Goal: Task Accomplishment & Management: Use online tool/utility

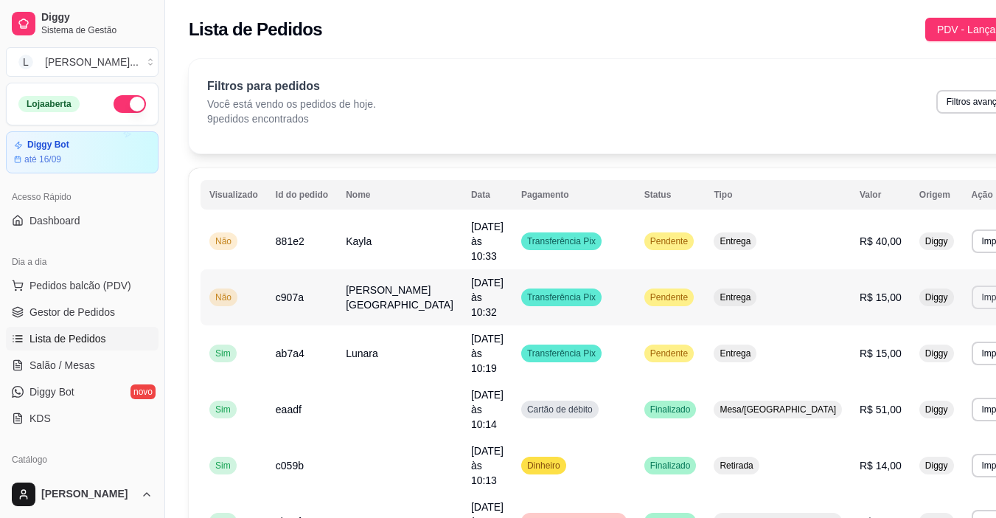
click at [972, 285] on button "Imprimir" at bounding box center [998, 297] width 52 height 24
click at [915, 319] on button "IMPRESSORA" at bounding box center [899, 327] width 107 height 24
click at [972, 236] on button "Imprimir" at bounding box center [998, 241] width 52 height 24
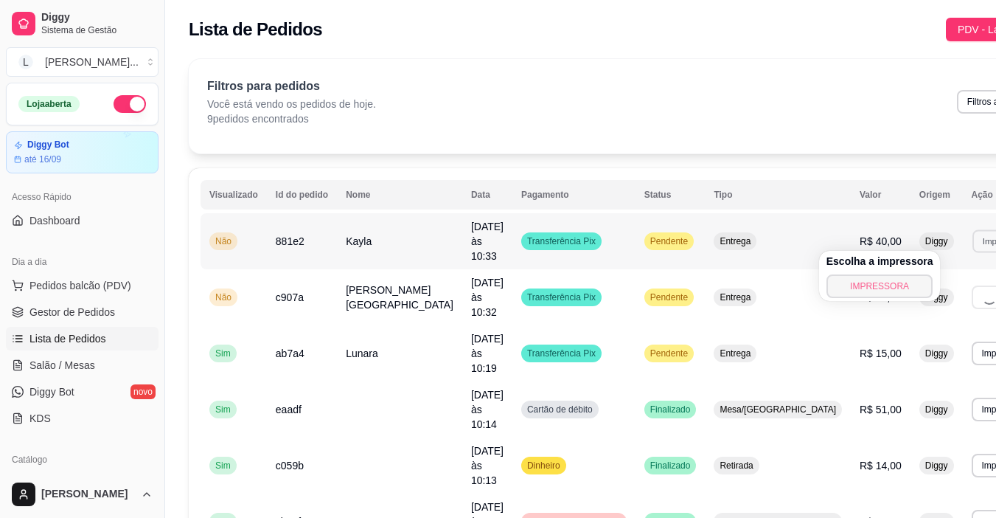
click at [898, 280] on button "IMPRESSORA" at bounding box center [879, 286] width 107 height 24
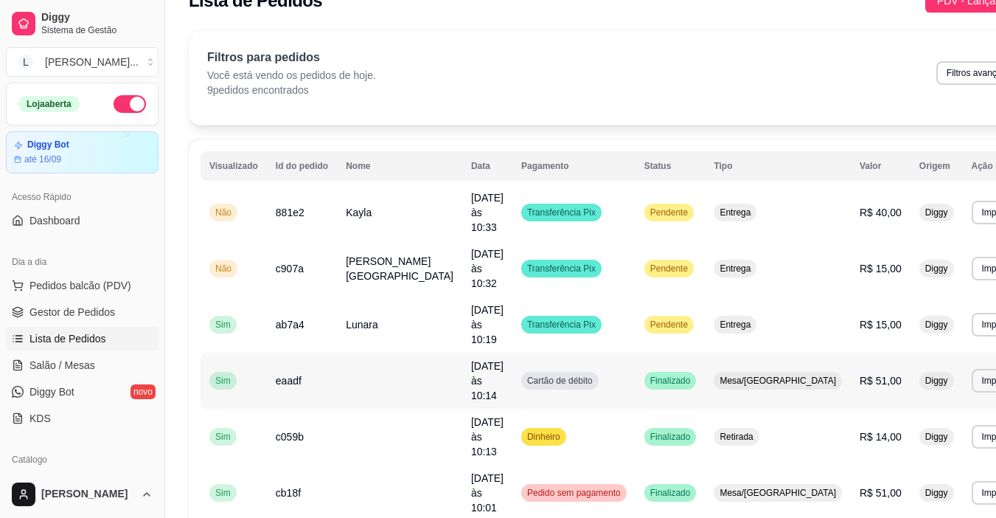
scroll to position [74, 0]
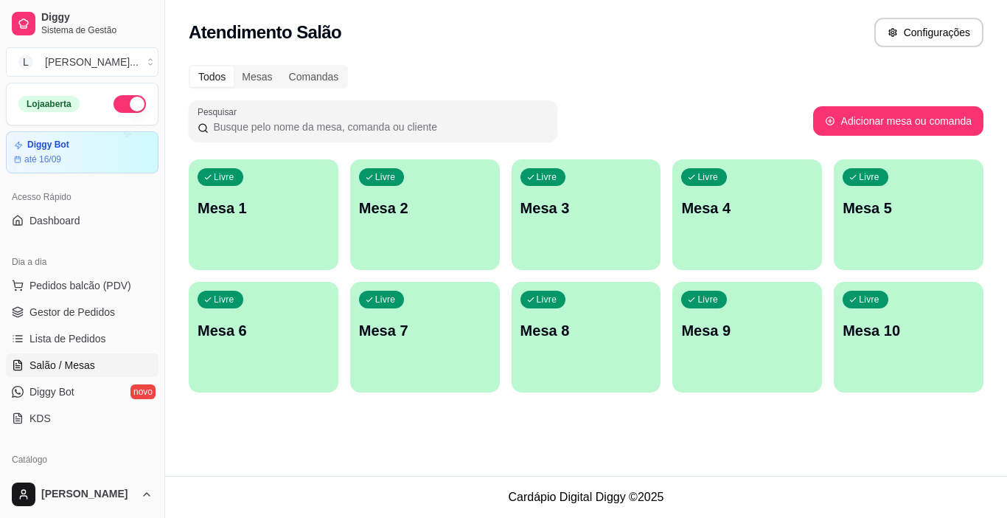
click at [284, 220] on div "Livre Mesa 1" at bounding box center [264, 205] width 150 height 93
click at [94, 331] on span "Lista de Pedidos" at bounding box center [67, 338] width 77 height 15
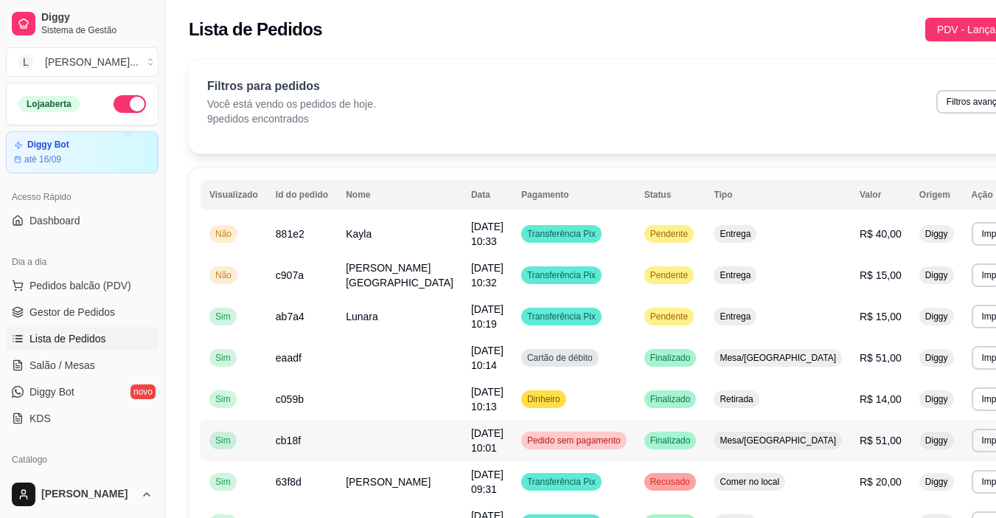
click at [512, 447] on td "Pedido sem pagamento" at bounding box center [573, 440] width 123 height 41
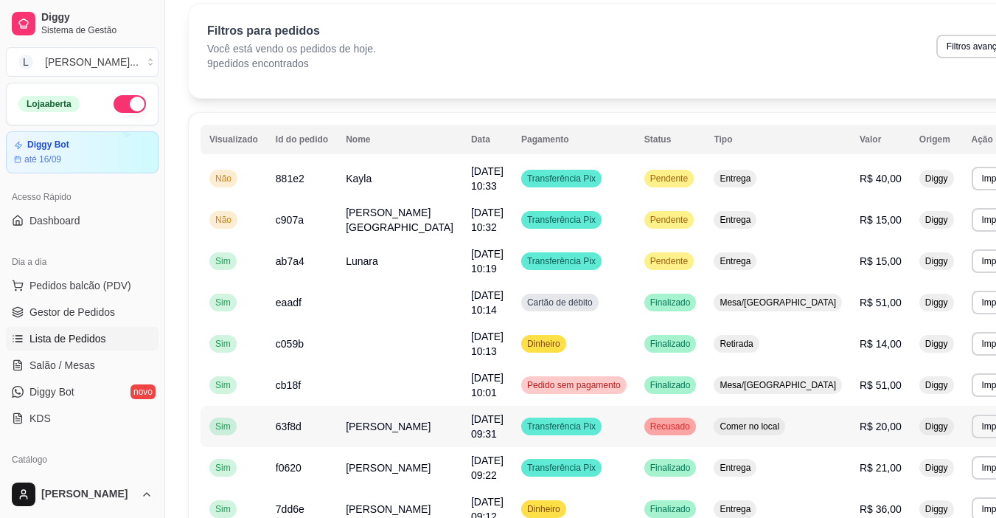
scroll to position [147, 0]
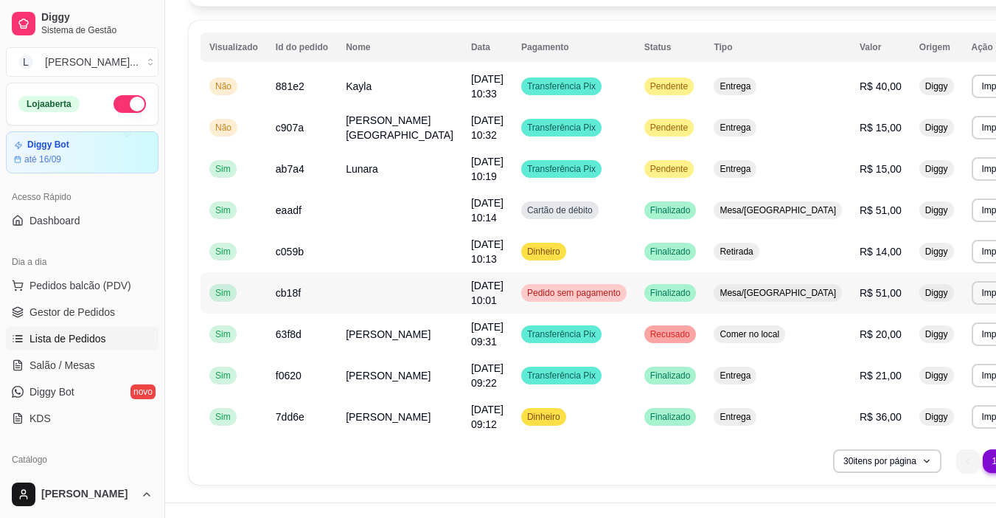
click at [564, 293] on span "Pedido sem pagamento" at bounding box center [574, 293] width 100 height 12
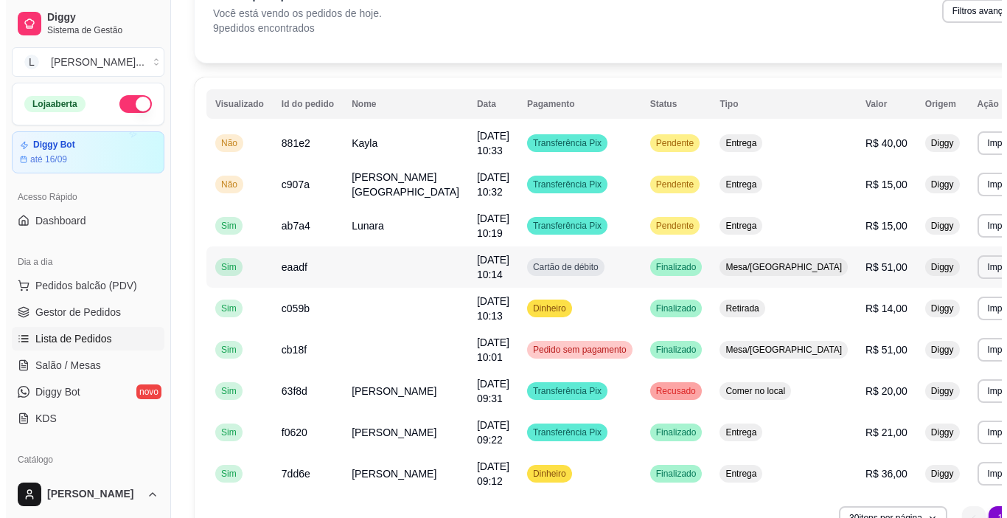
scroll to position [74, 0]
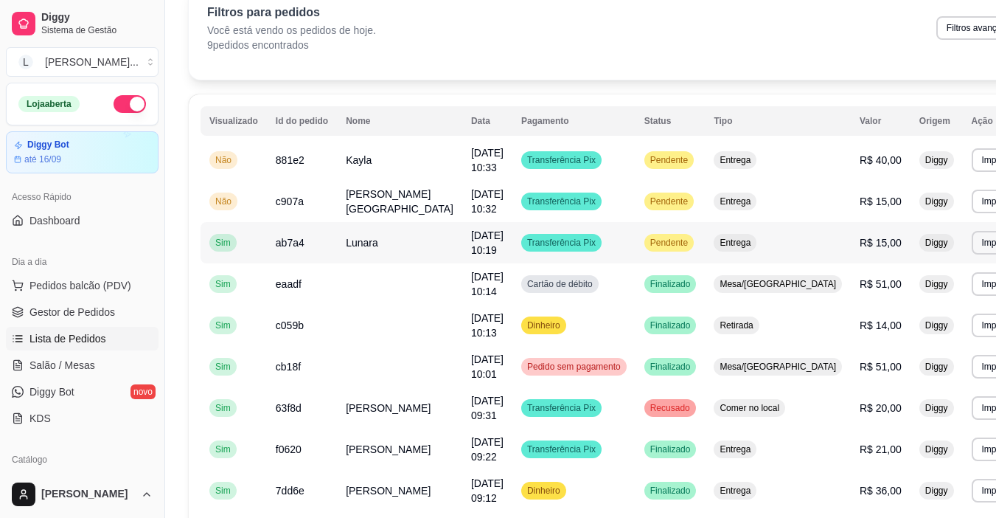
click at [383, 242] on td "Lunara" at bounding box center [399, 242] width 125 height 41
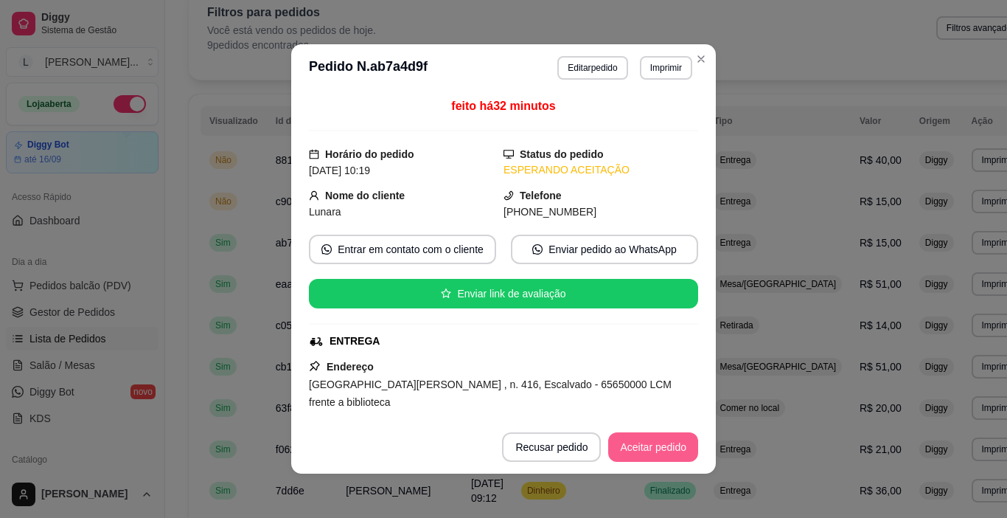
click at [652, 452] on button "Aceitar pedido" at bounding box center [653, 446] width 90 height 29
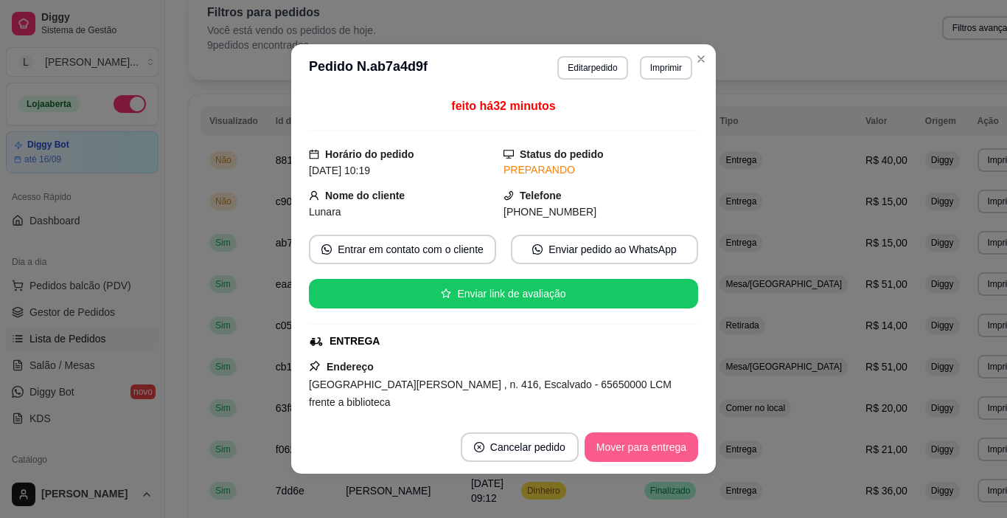
click at [650, 447] on button "Mover para entrega" at bounding box center [642, 446] width 114 height 29
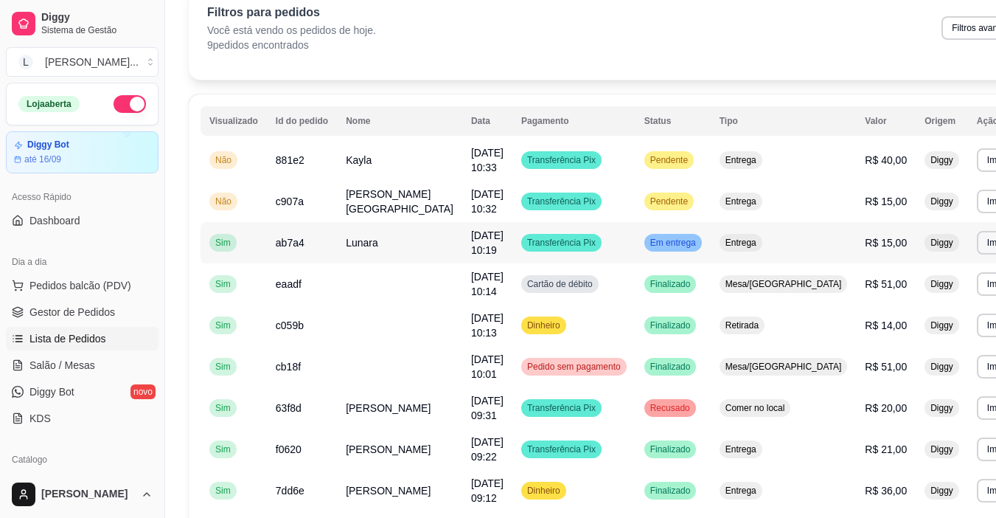
click at [588, 242] on td "Transferência Pix" at bounding box center [573, 242] width 123 height 41
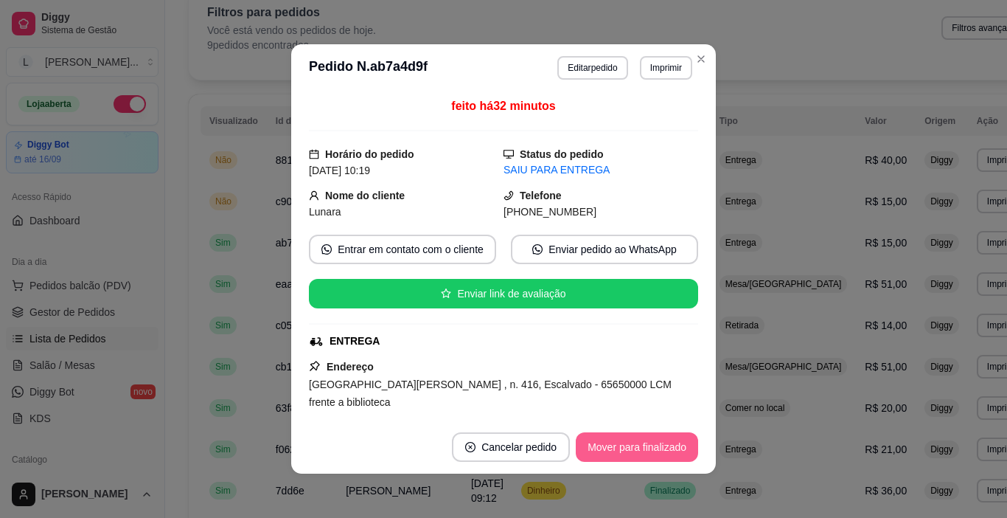
click at [642, 447] on button "Mover para finalizado" at bounding box center [637, 446] width 122 height 29
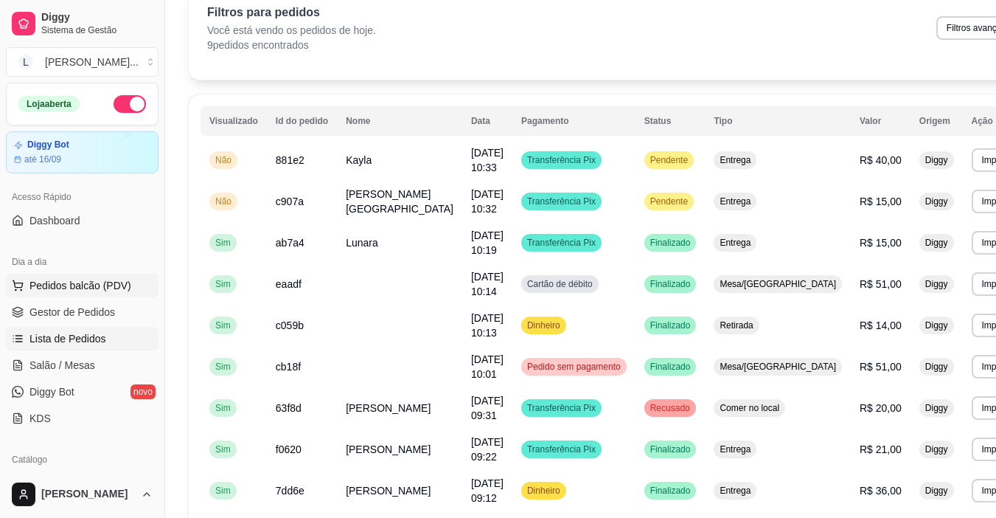
click at [88, 281] on span "Pedidos balcão (PDV)" at bounding box center [80, 285] width 102 height 15
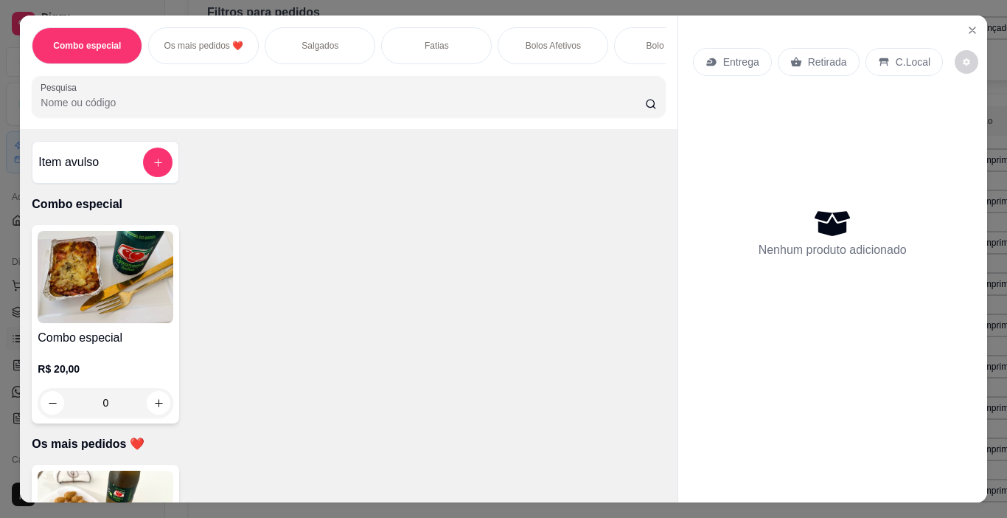
click at [330, 41] on p "Salgados" at bounding box center [320, 46] width 37 height 12
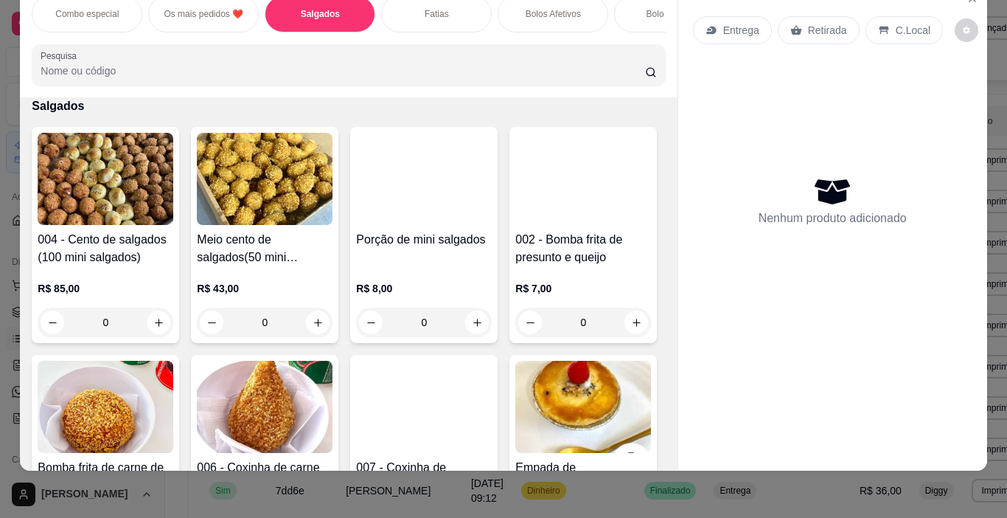
scroll to position [767, 0]
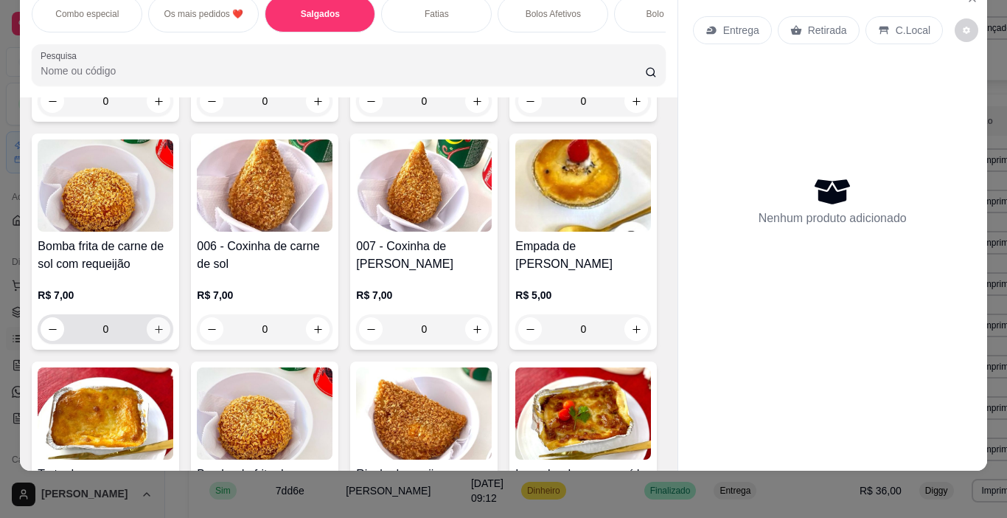
click at [164, 332] on icon "increase-product-quantity" at bounding box center [158, 329] width 11 height 11
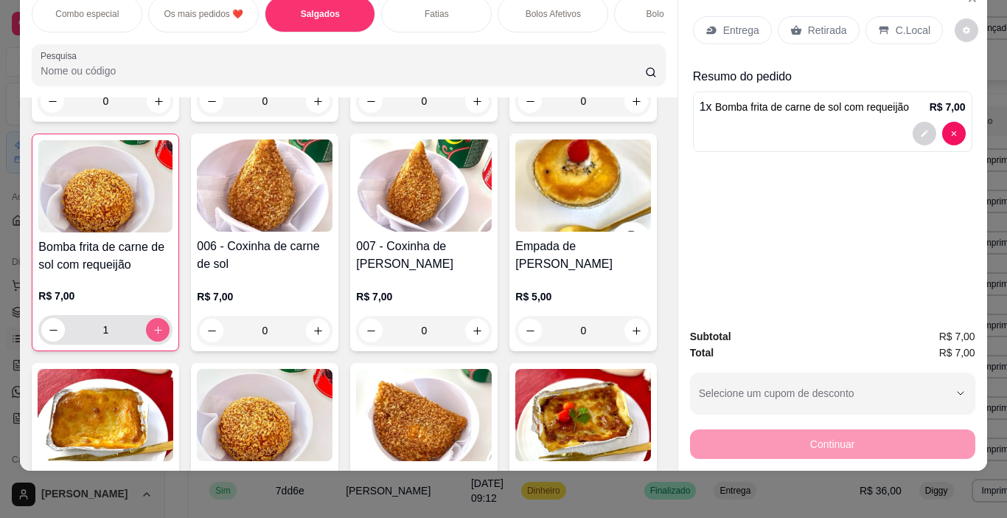
click at [164, 332] on icon "increase-product-quantity" at bounding box center [158, 329] width 11 height 11
type input "2"
click at [742, 23] on p "Entrega" at bounding box center [741, 30] width 36 height 15
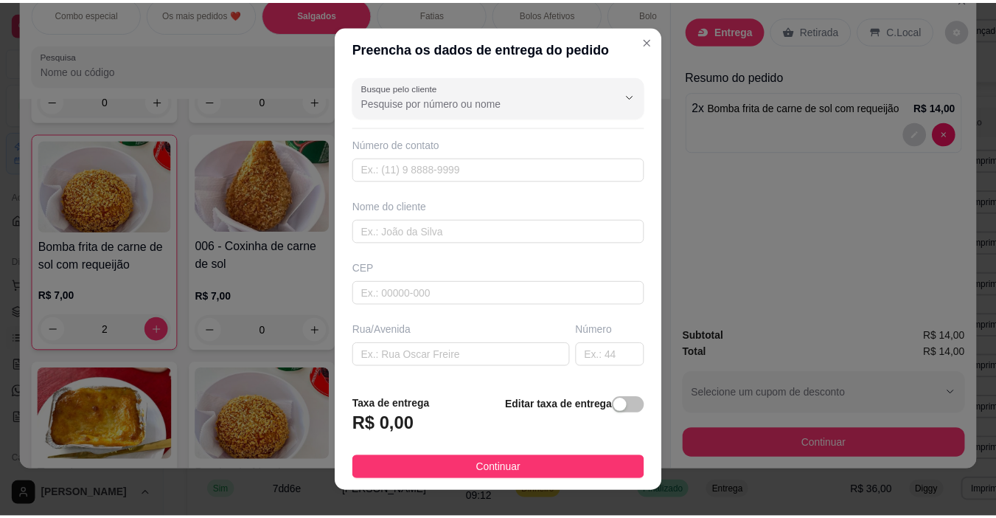
scroll to position [109, 0]
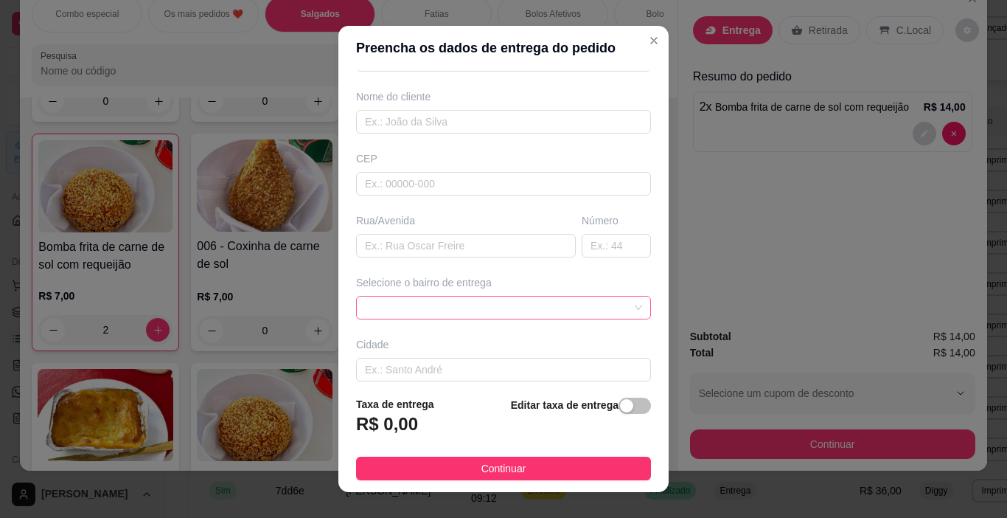
click at [560, 316] on span at bounding box center [503, 307] width 277 height 22
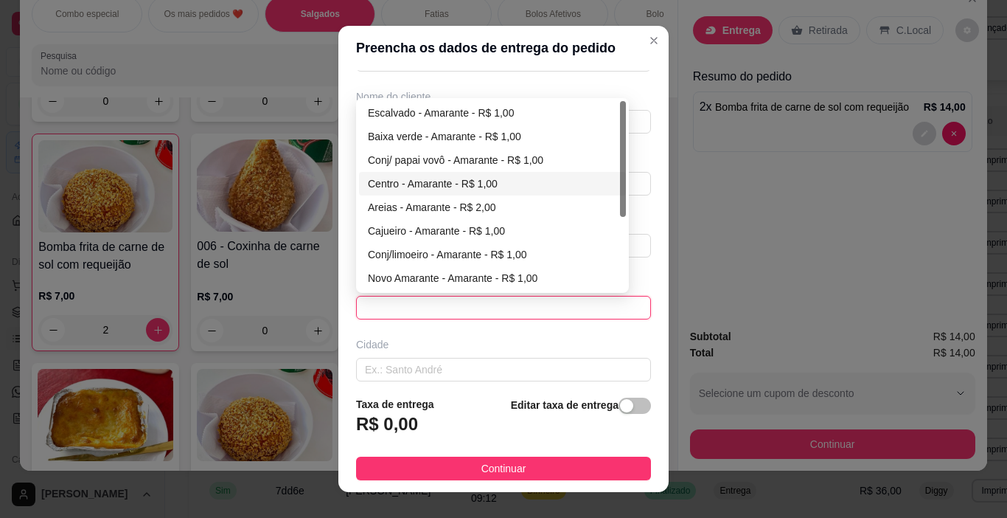
click at [474, 185] on div "Centro - Amarante - R$ 1,00" at bounding box center [492, 183] width 249 height 16
type input "Amarante"
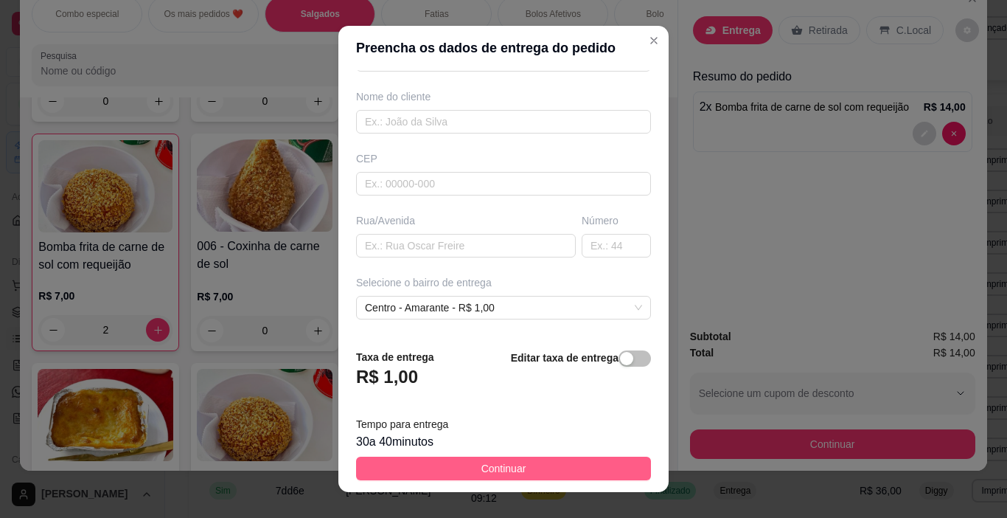
click at [514, 471] on span "Continuar" at bounding box center [503, 468] width 45 height 16
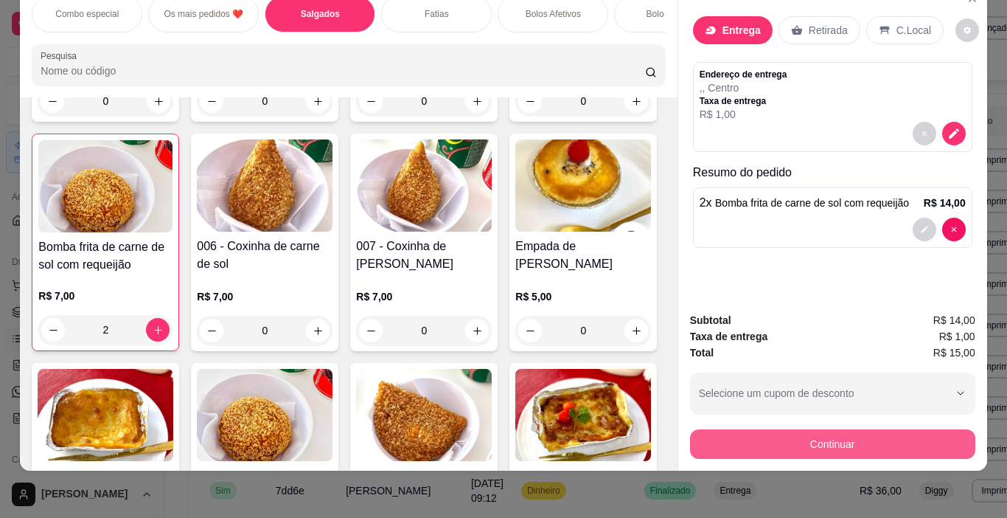
click at [796, 429] on button "Continuar" at bounding box center [832, 443] width 285 height 29
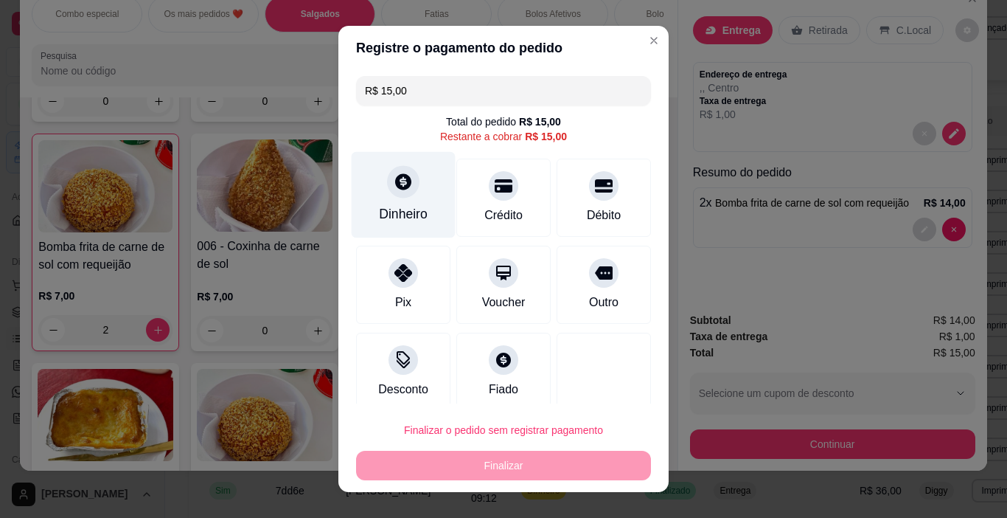
click at [398, 224] on div "Dinheiro" at bounding box center [404, 195] width 104 height 86
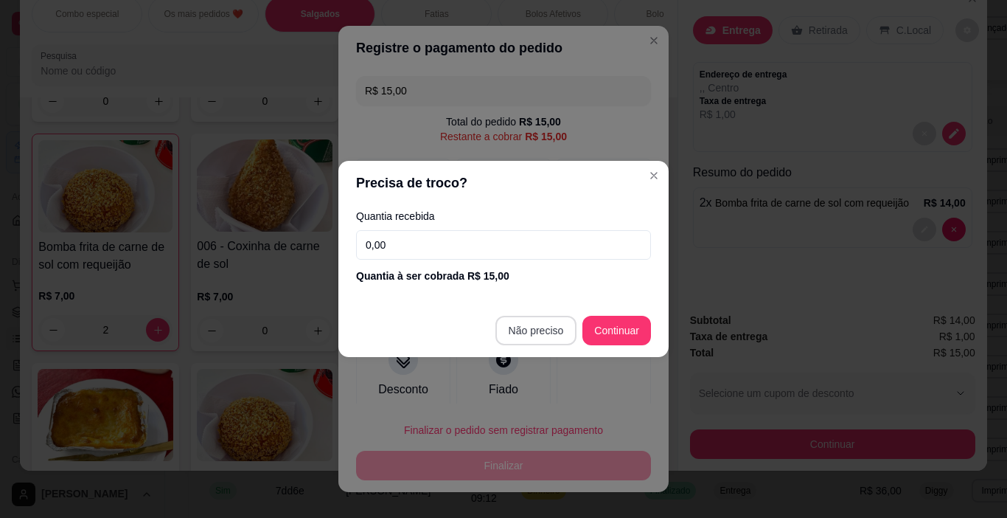
type input "R$ 0,00"
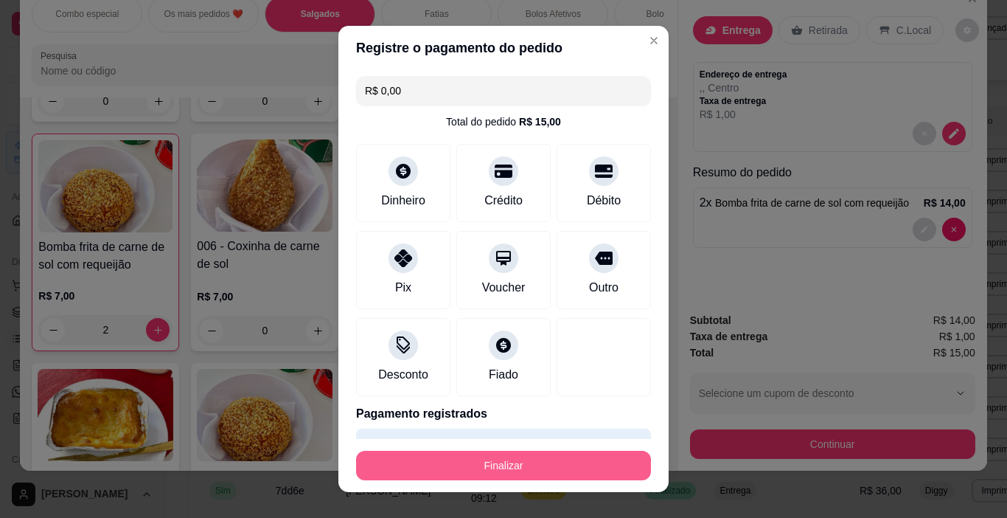
click at [504, 463] on button "Finalizar" at bounding box center [503, 464] width 295 height 29
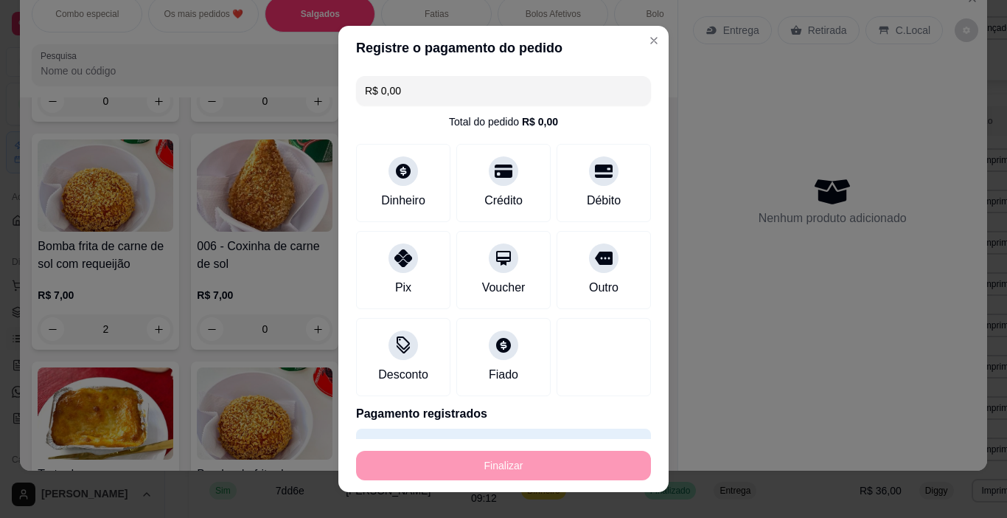
type input "0"
type input "-R$ 15,00"
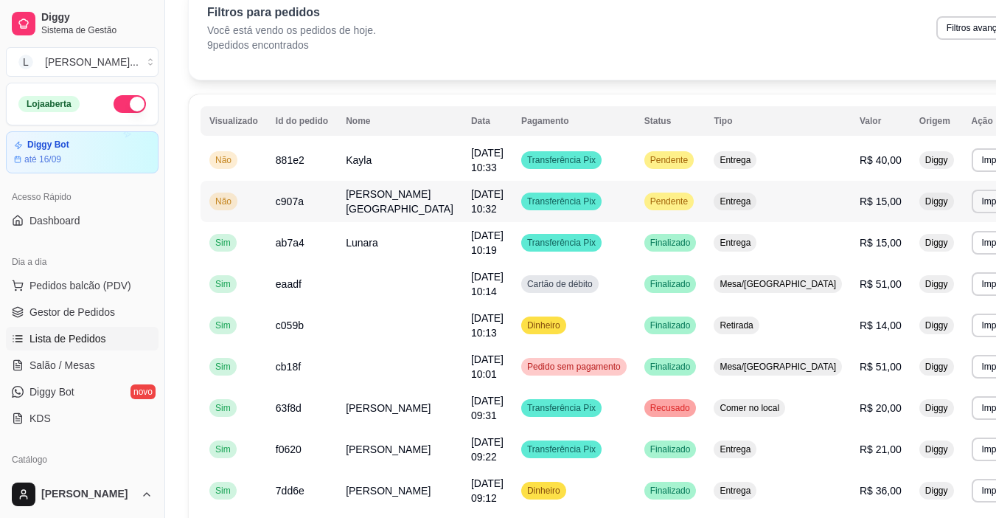
click at [496, 203] on td "[DATE] 10:32" at bounding box center [487, 201] width 50 height 41
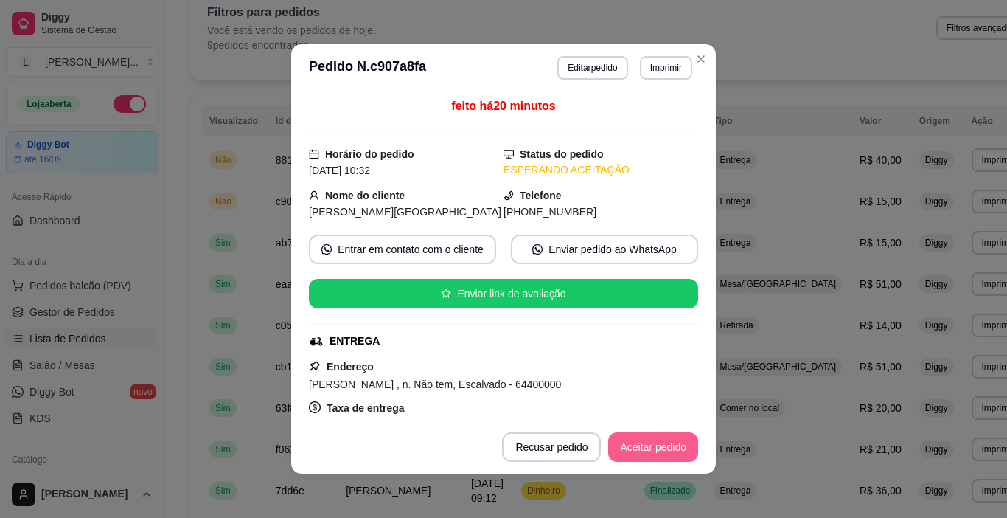
click at [621, 446] on button "Aceitar pedido" at bounding box center [653, 446] width 90 height 29
click at [635, 449] on button "Mover para preparo" at bounding box center [641, 446] width 114 height 29
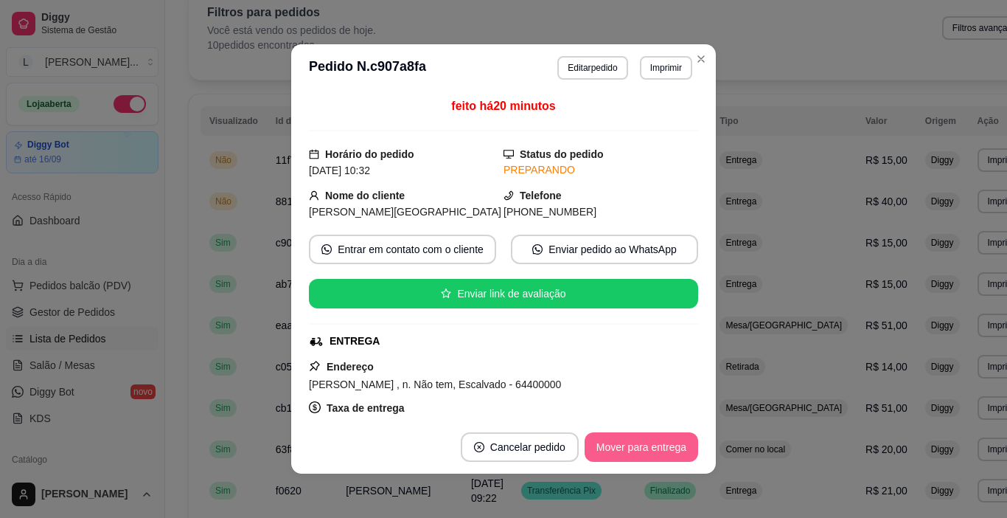
click at [650, 445] on button "Mover para entrega" at bounding box center [642, 446] width 114 height 29
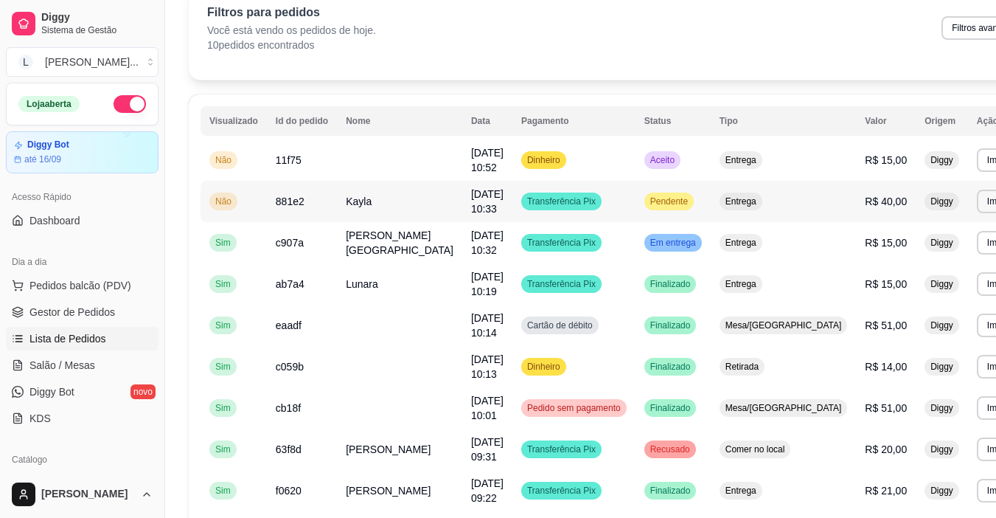
click at [599, 203] on td "Transferência Pix" at bounding box center [573, 201] width 123 height 41
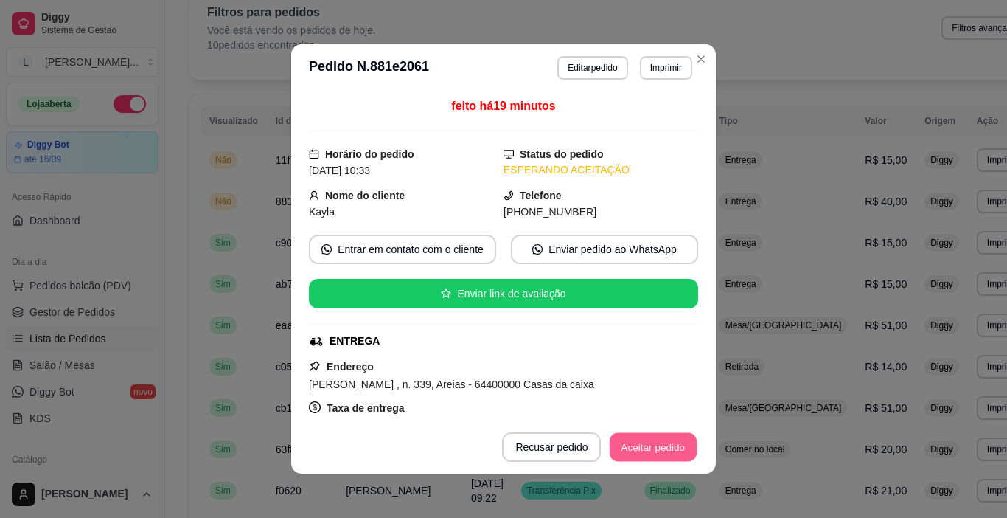
click at [647, 442] on button "Aceitar pedido" at bounding box center [653, 447] width 87 height 29
click at [650, 442] on button "Mover para preparo" at bounding box center [641, 446] width 114 height 29
click at [650, 442] on button "Mover para entrega" at bounding box center [641, 447] width 111 height 29
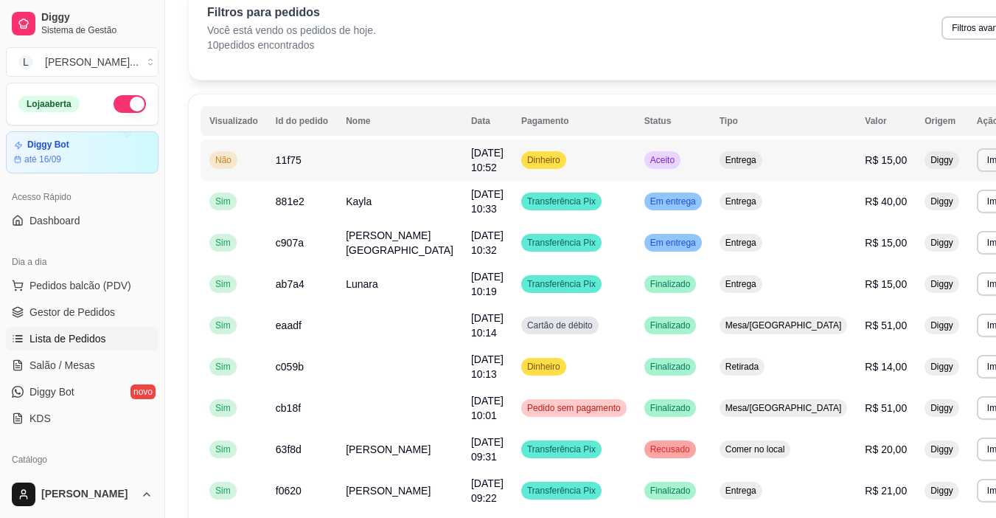
click at [537, 175] on td "Dinheiro" at bounding box center [573, 159] width 123 height 41
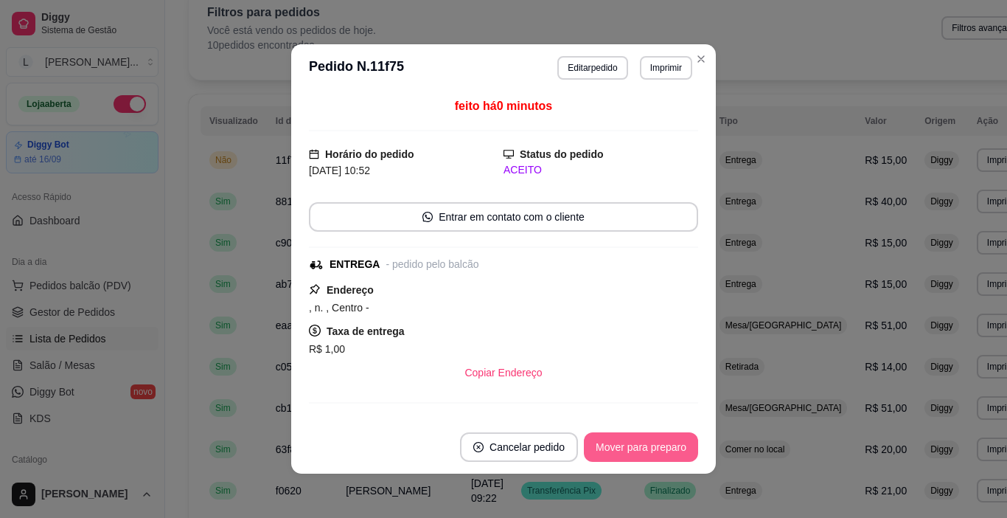
click at [660, 445] on button "Mover para preparo" at bounding box center [641, 446] width 114 height 29
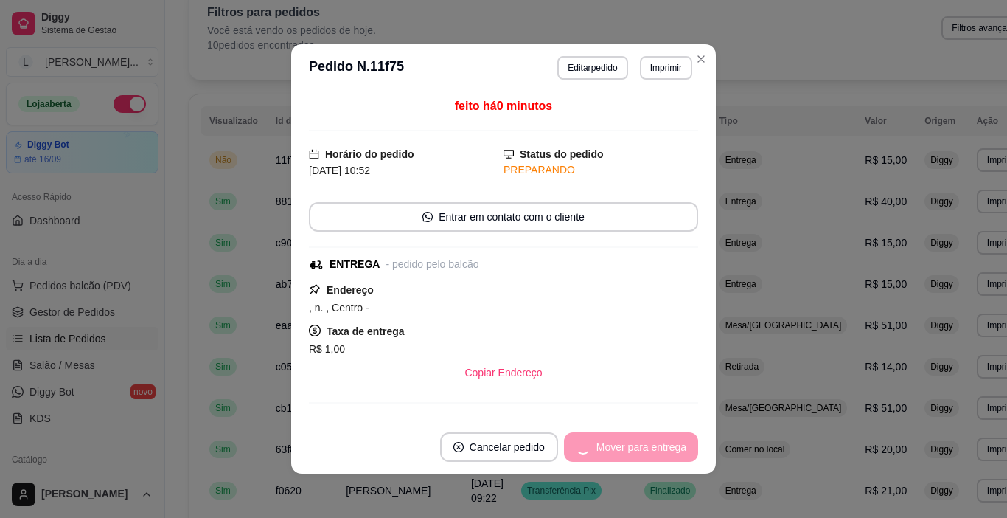
click at [660, 445] on div "Mover para entrega" at bounding box center [631, 446] width 134 height 29
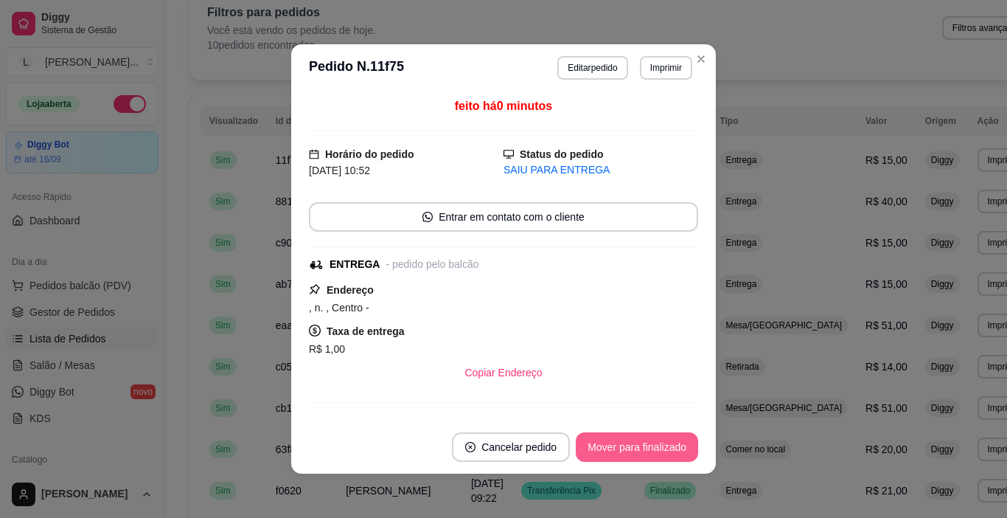
click at [660, 445] on button "Mover para finalizado" at bounding box center [637, 446] width 122 height 29
click at [660, 445] on div "Mover para finalizado" at bounding box center [637, 446] width 122 height 29
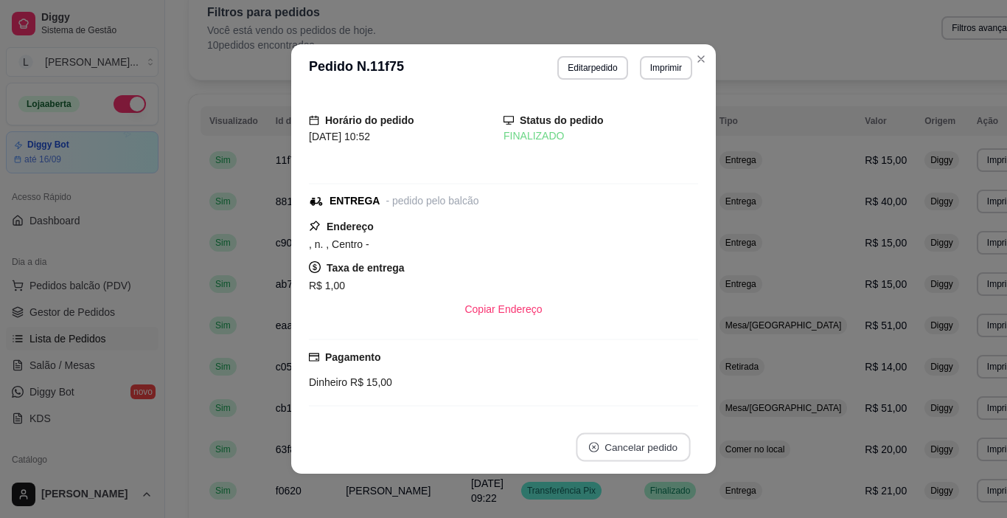
click at [660, 445] on button "Cancelar pedido" at bounding box center [633, 447] width 114 height 29
click at [695, 59] on icon "Close" at bounding box center [701, 59] width 12 height 12
